Goal: Task Accomplishment & Management: Manage account settings

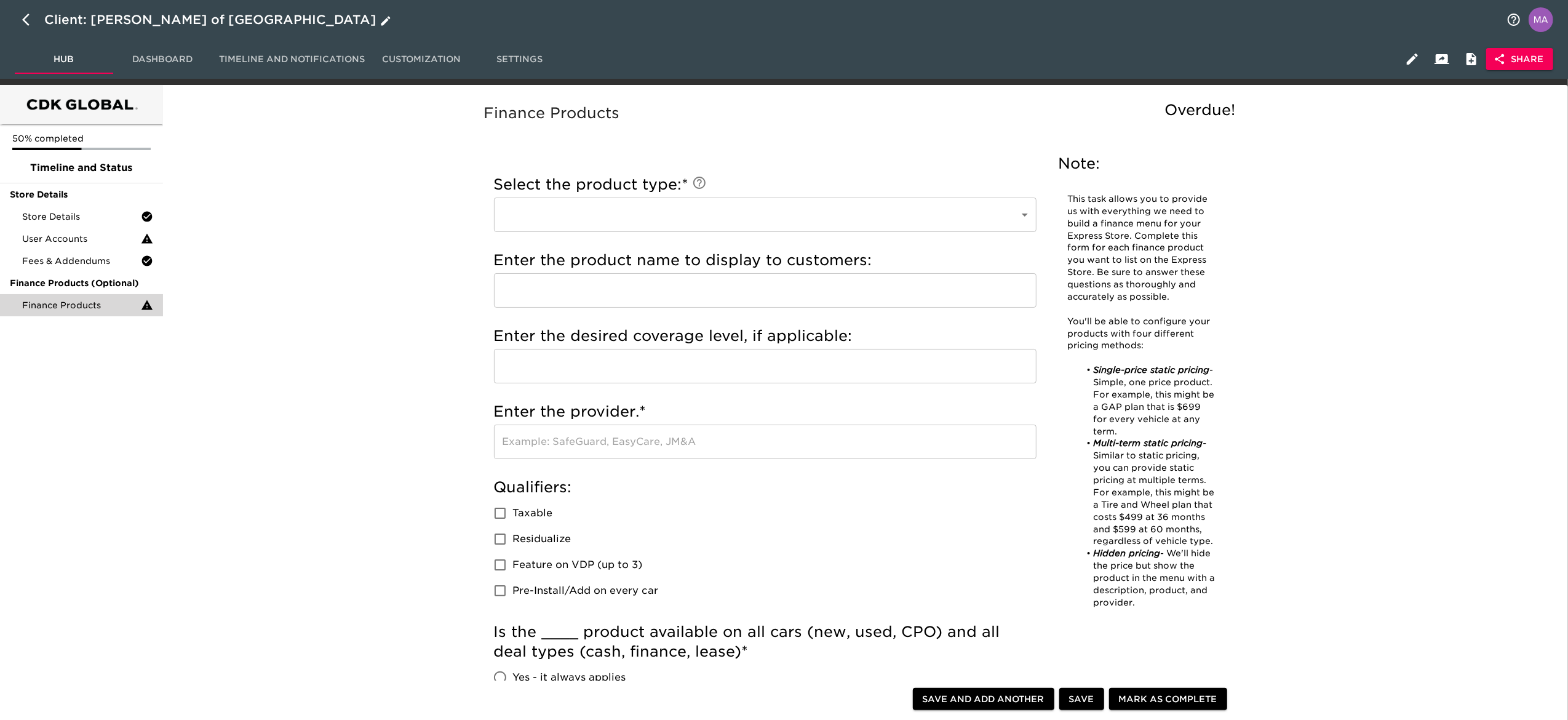
click at [32, 22] on icon "button" at bounding box center [29, 19] width 15 height 15
select select "10"
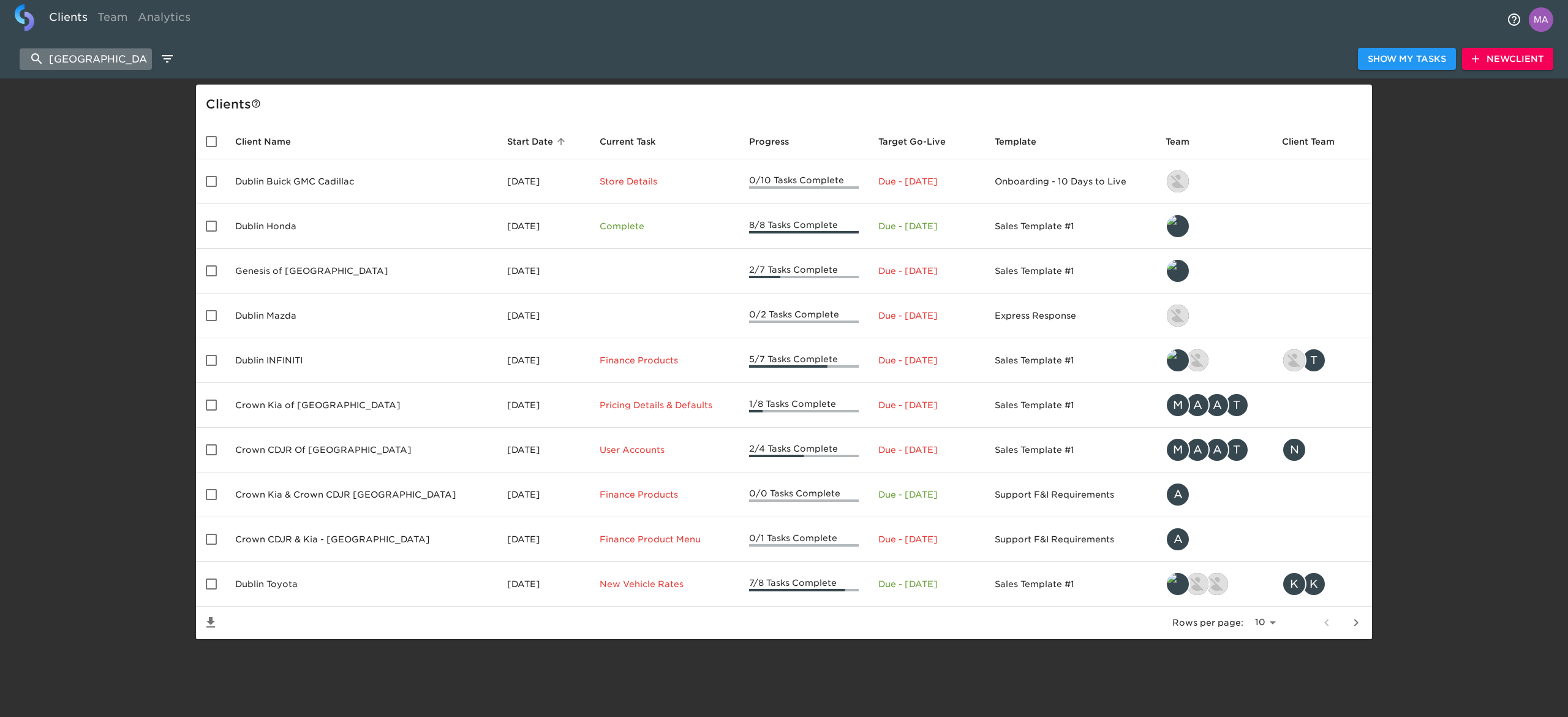
click at [72, 59] on input "[GEOGRAPHIC_DATA]" at bounding box center [86, 59] width 132 height 22
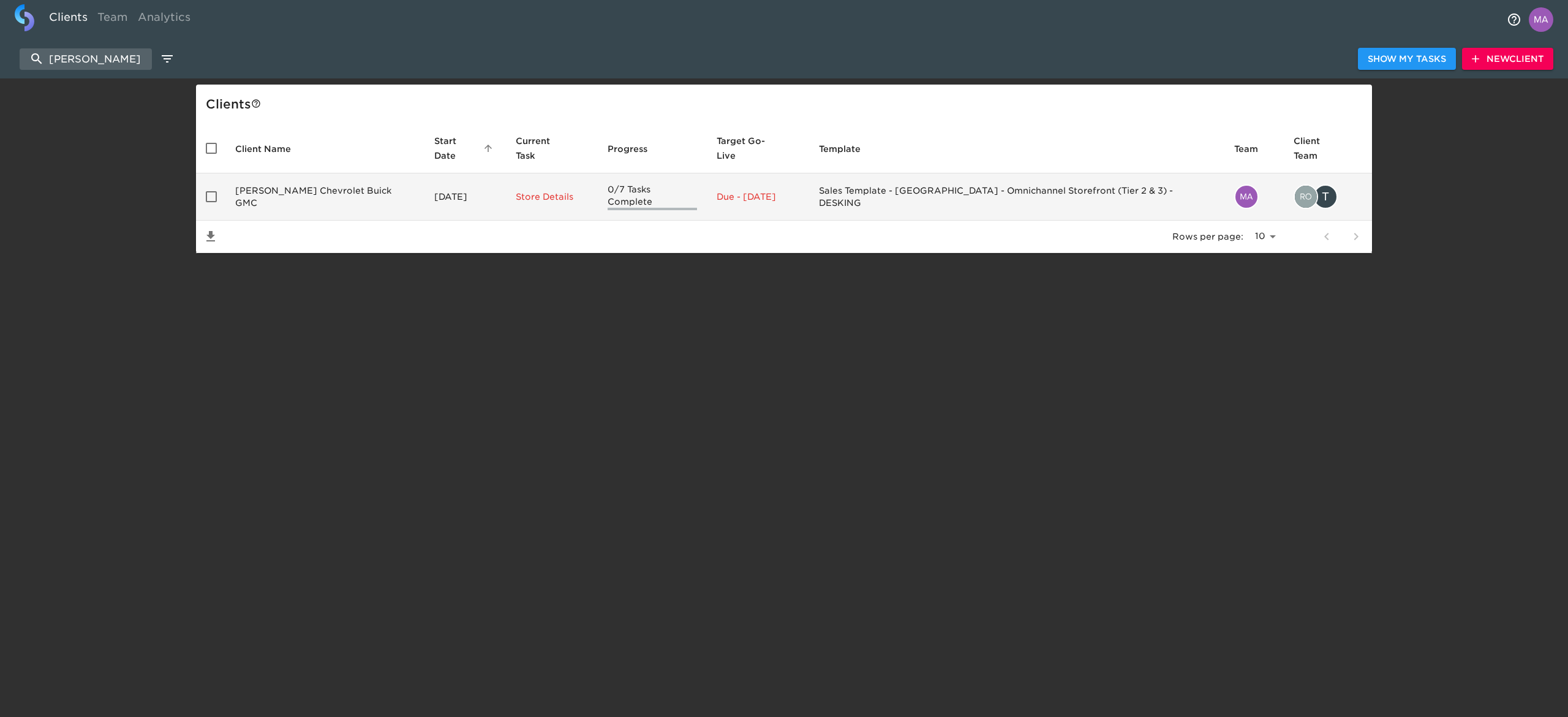
type input "[PERSON_NAME]"
click at [295, 182] on td "[PERSON_NAME] Chevrolet Buick GMC" at bounding box center [325, 197] width 199 height 47
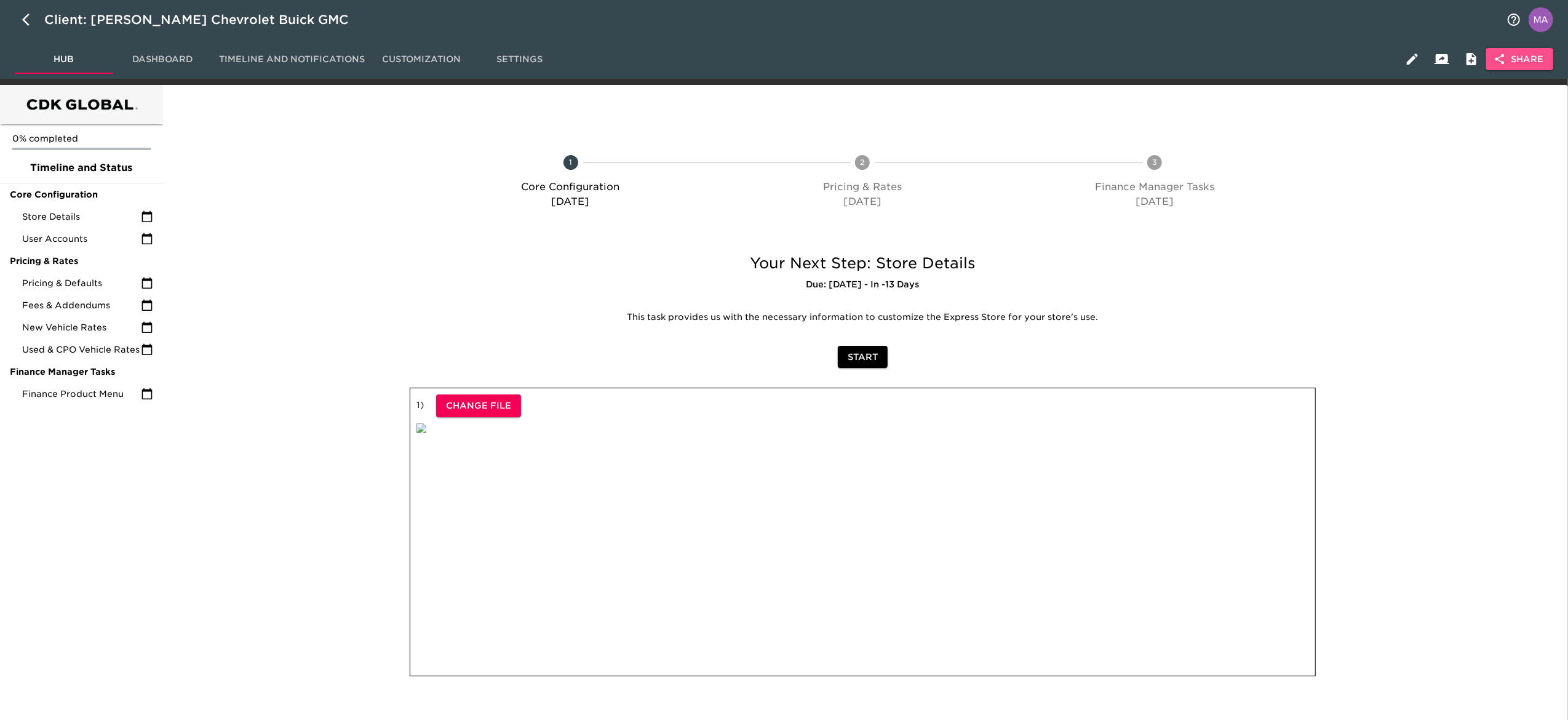
click at [1529, 60] on span "Share" at bounding box center [1520, 59] width 47 height 15
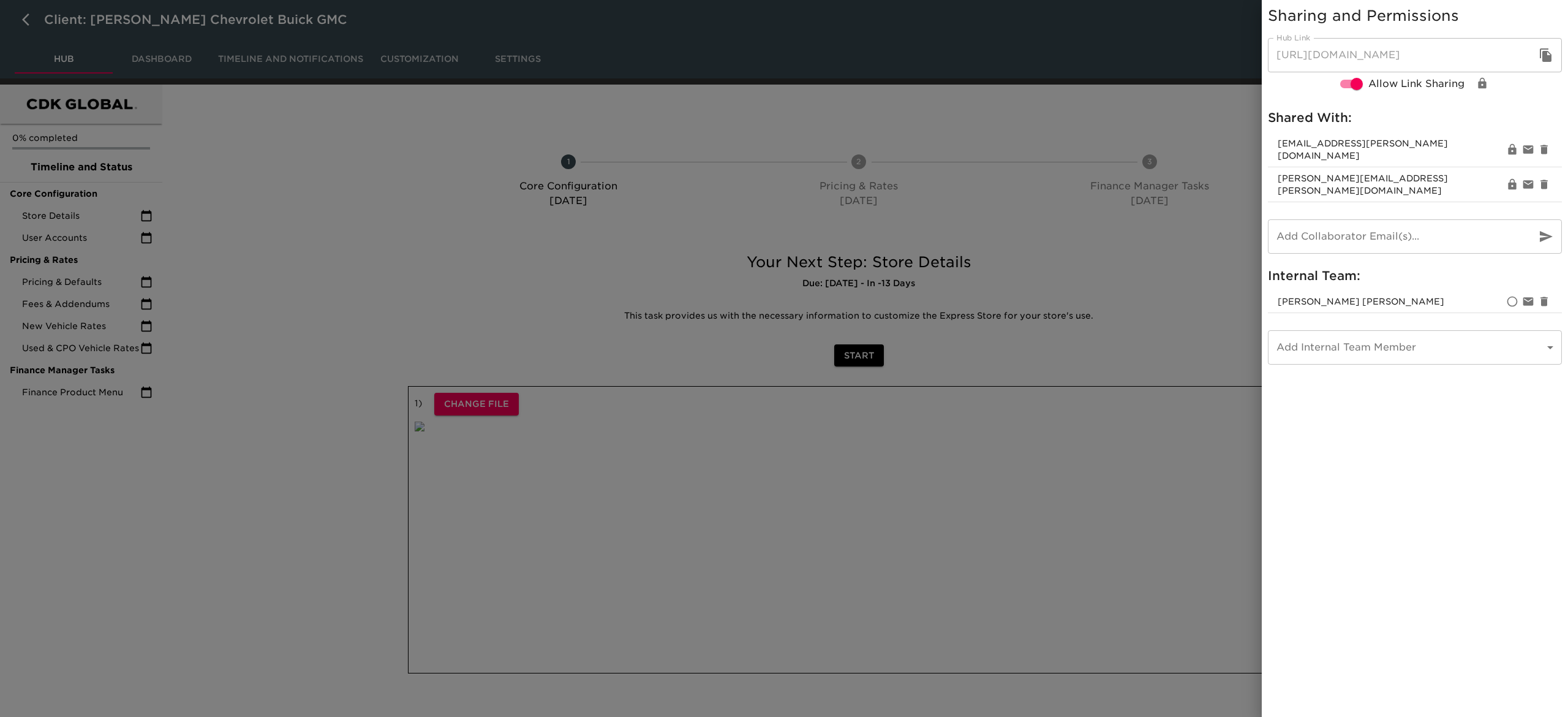
click at [474, 144] on div at bounding box center [784, 358] width 1568 height 717
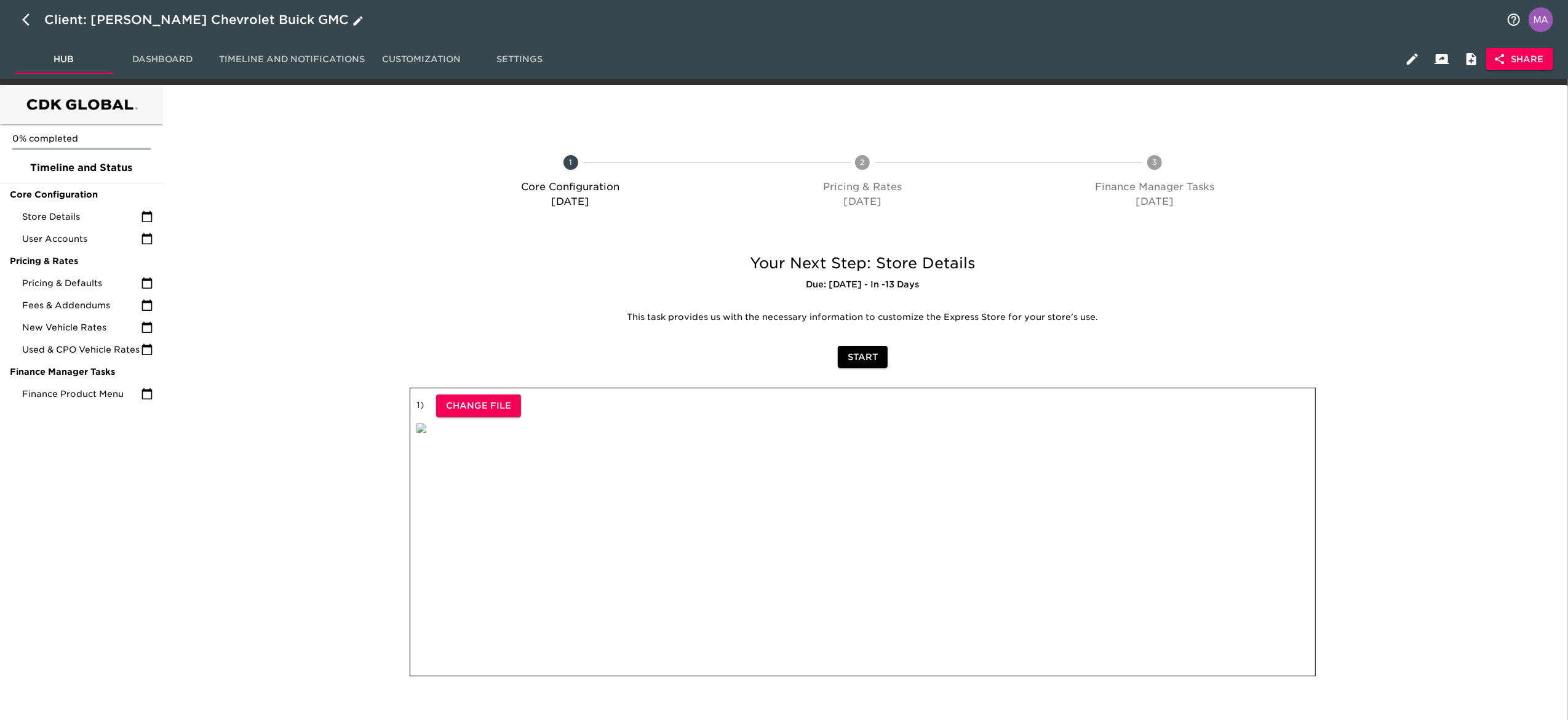
click at [31, 24] on icon "button" at bounding box center [29, 19] width 15 height 15
select select "10"
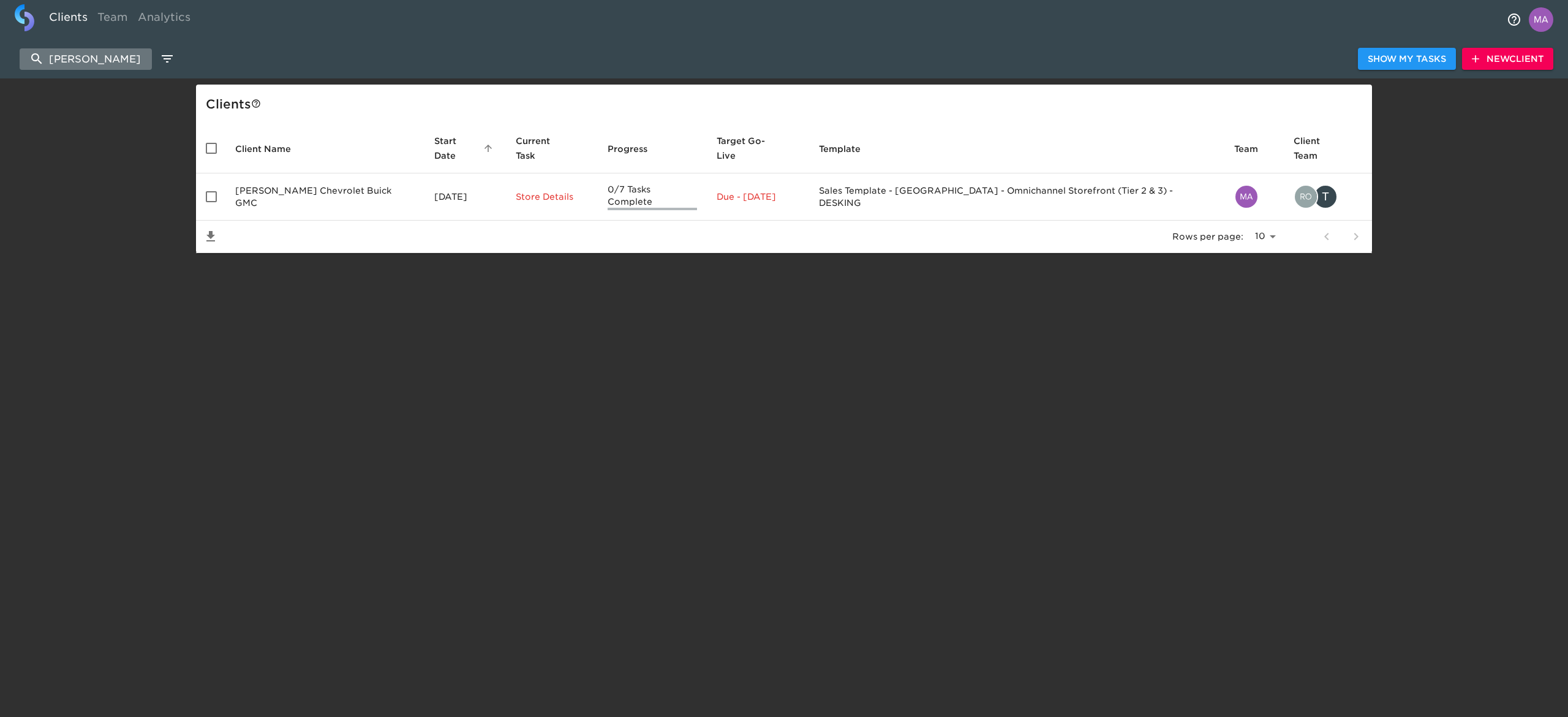
click at [102, 64] on input "[PERSON_NAME]" at bounding box center [86, 59] width 132 height 22
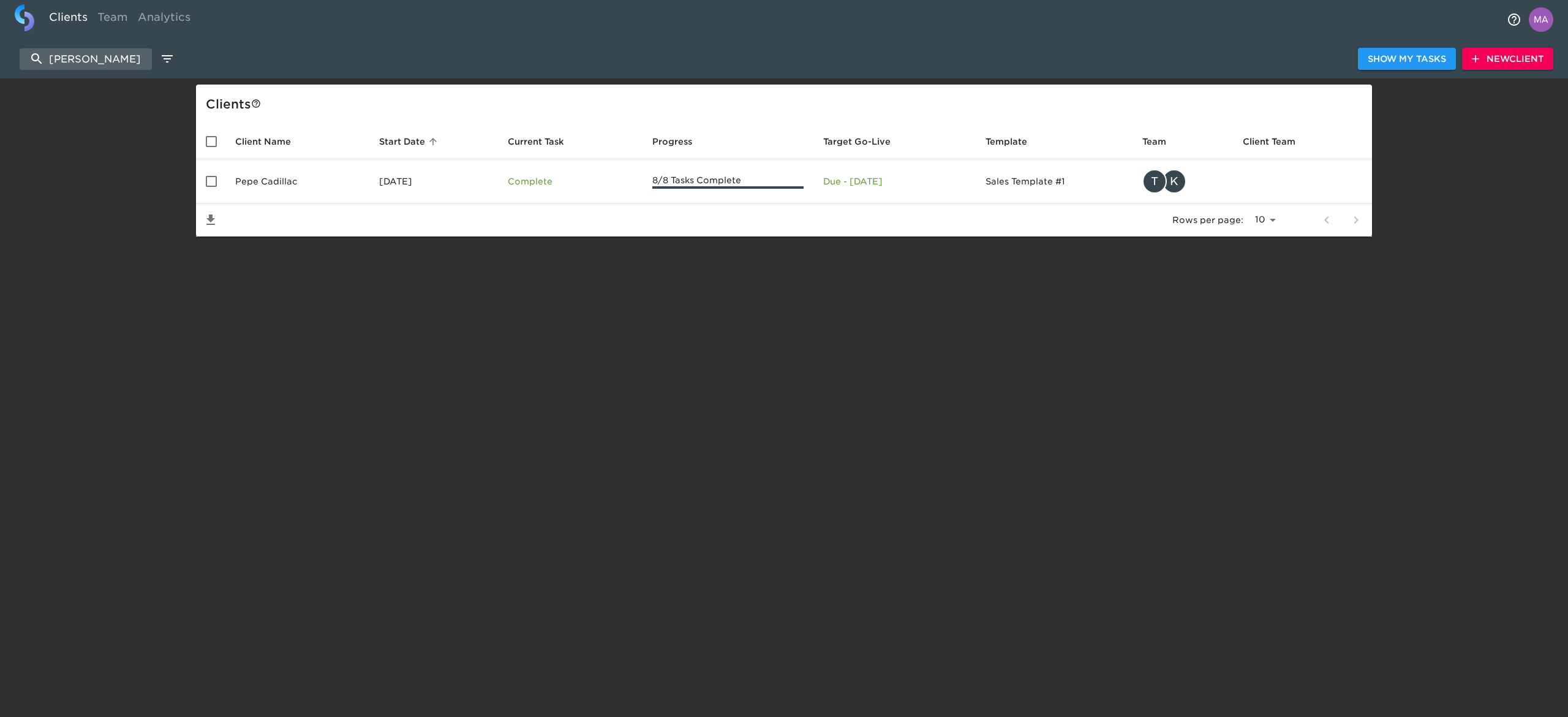
type input "[PERSON_NAME]"
click at [1497, 65] on span "New Client" at bounding box center [1508, 59] width 72 height 15
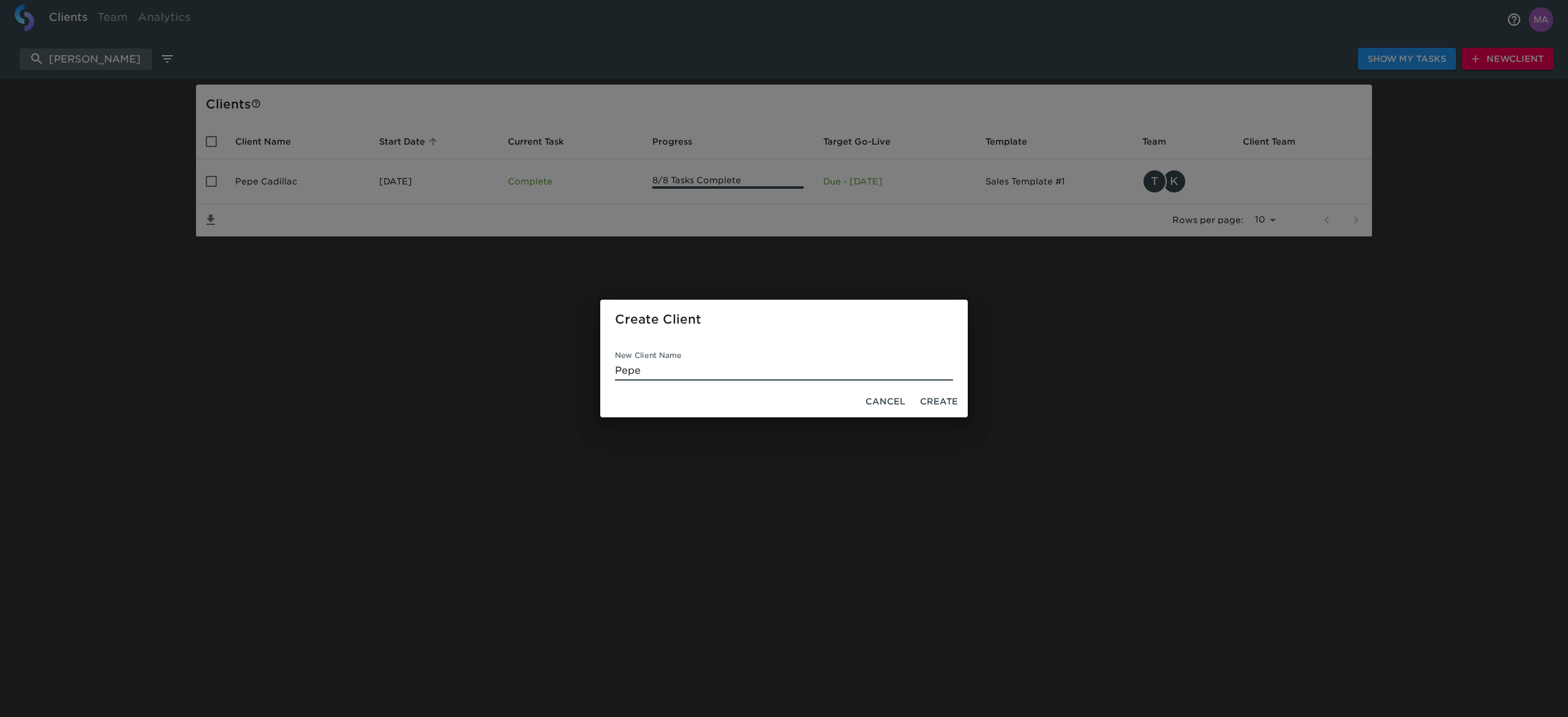
type input "Pepe"
click at [870, 400] on span "Cancel" at bounding box center [885, 402] width 40 height 15
